Goal: Find specific page/section: Find specific page/section

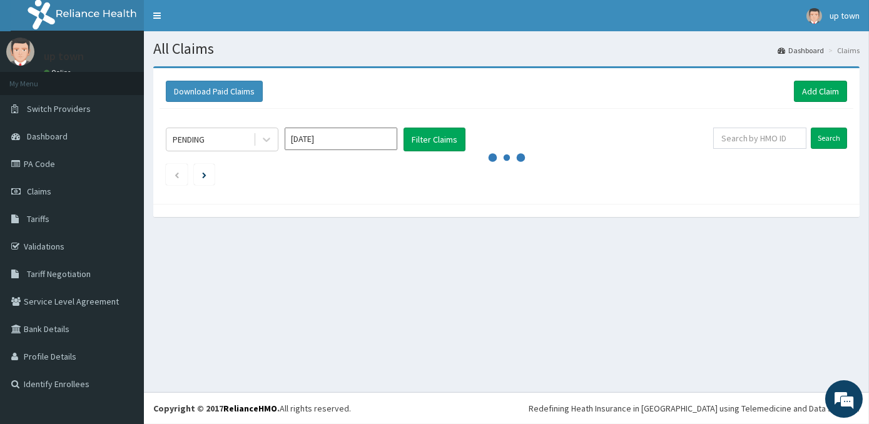
drag, startPoint x: 436, startPoint y: 60, endPoint x: 451, endPoint y: 81, distance: 25.5
click at [454, 80] on div "Download Paid Claims Add Claim" at bounding box center [507, 91] width 694 height 34
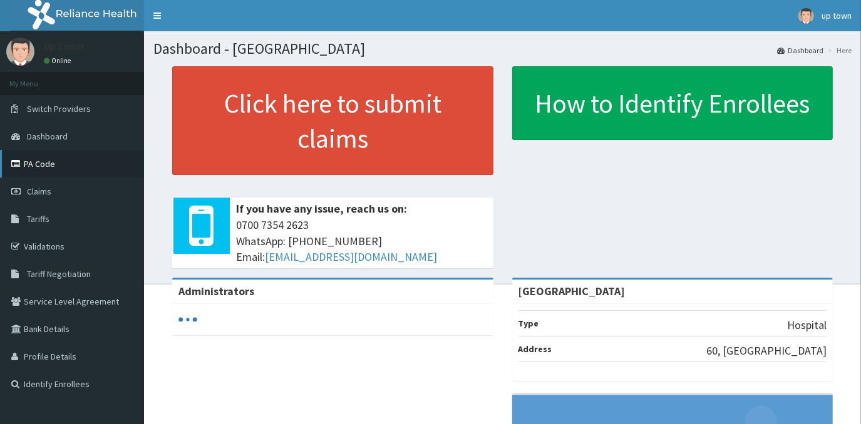
click at [53, 165] on link "PA Code" at bounding box center [72, 164] width 144 height 28
